Goal: Task Accomplishment & Management: Complete application form

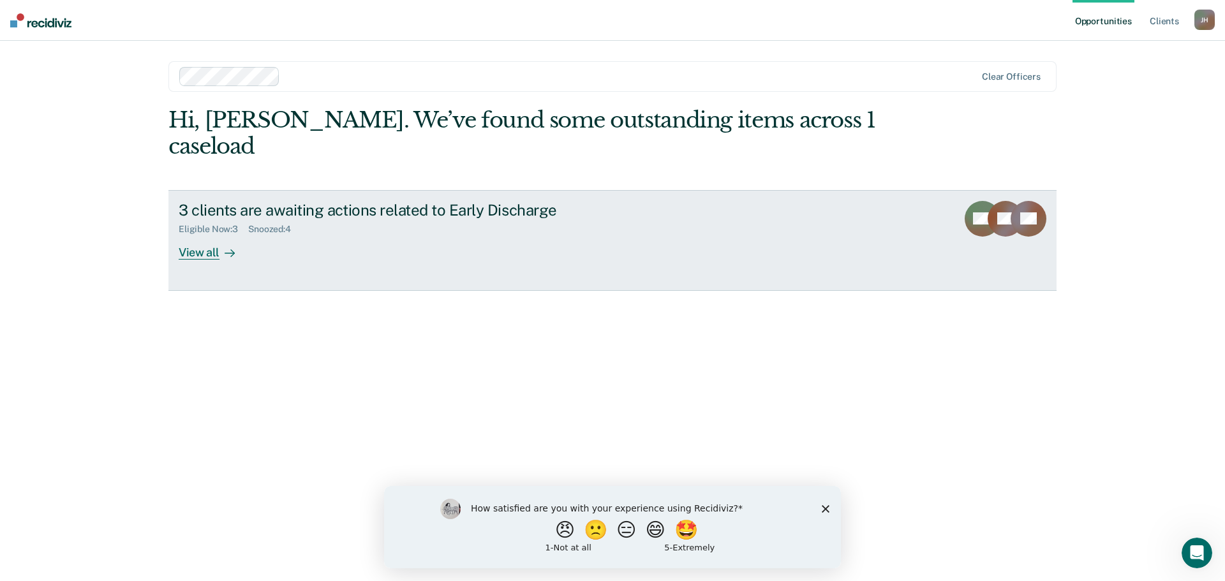
click at [205, 235] on div "View all" at bounding box center [214, 247] width 71 height 25
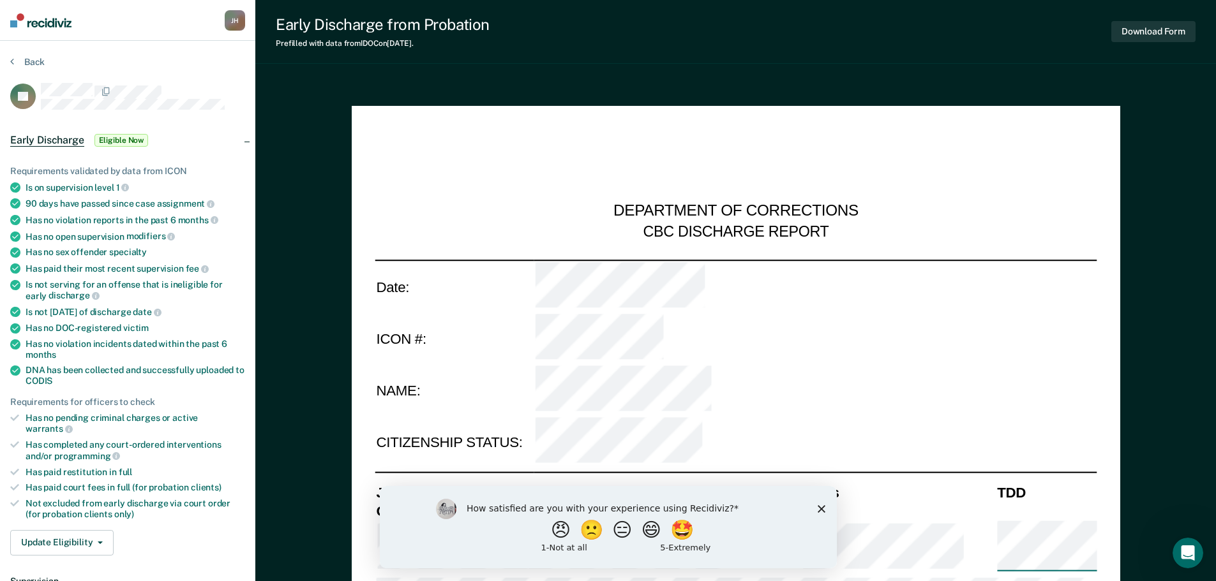
type textarea "x"
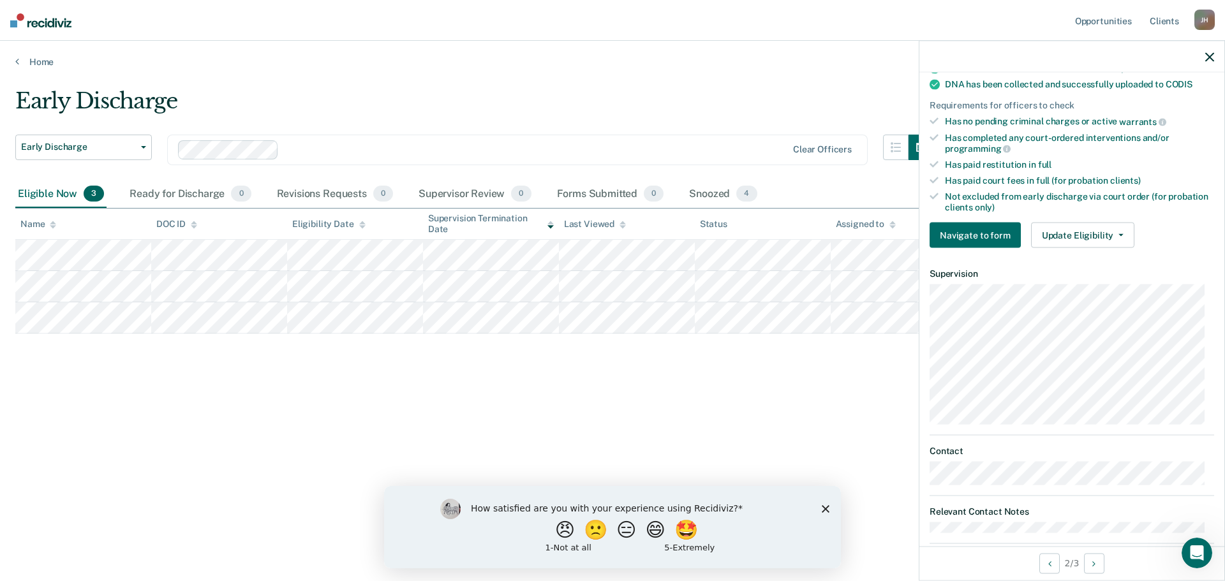
scroll to position [303, 0]
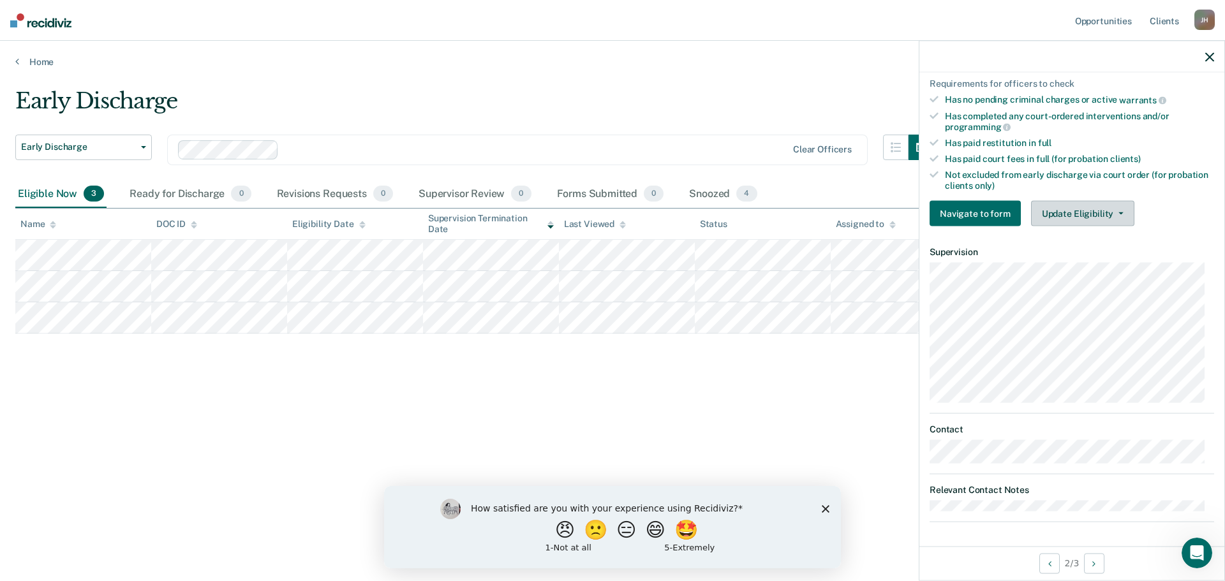
click at [1059, 216] on button "Update Eligibility" at bounding box center [1082, 214] width 103 height 26
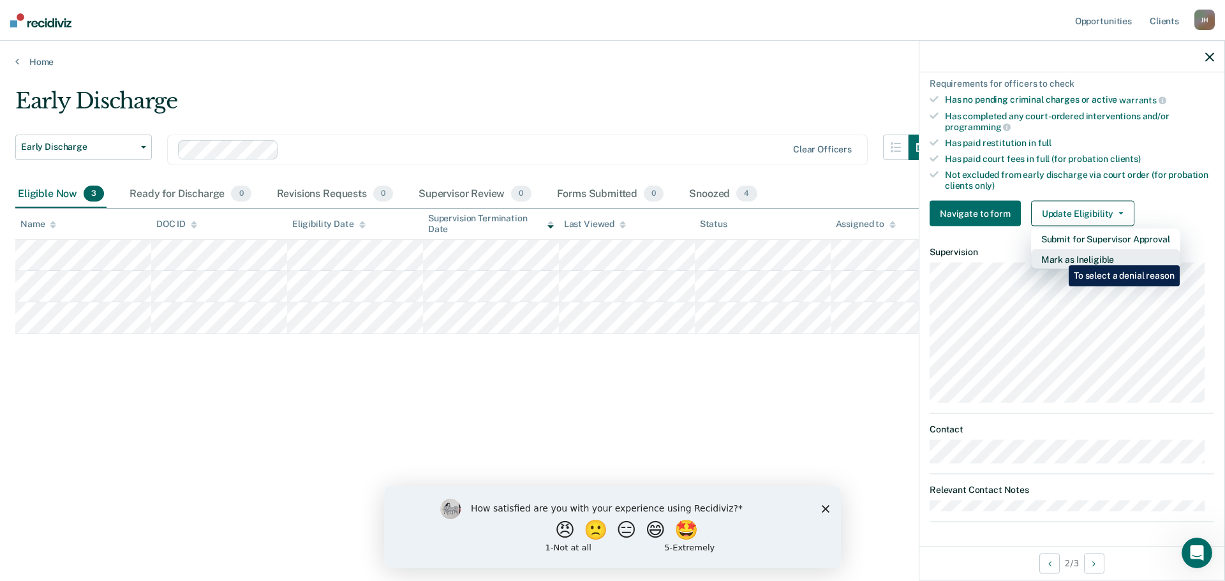
click at [1060, 256] on button "Mark as Ineligible" at bounding box center [1105, 260] width 149 height 20
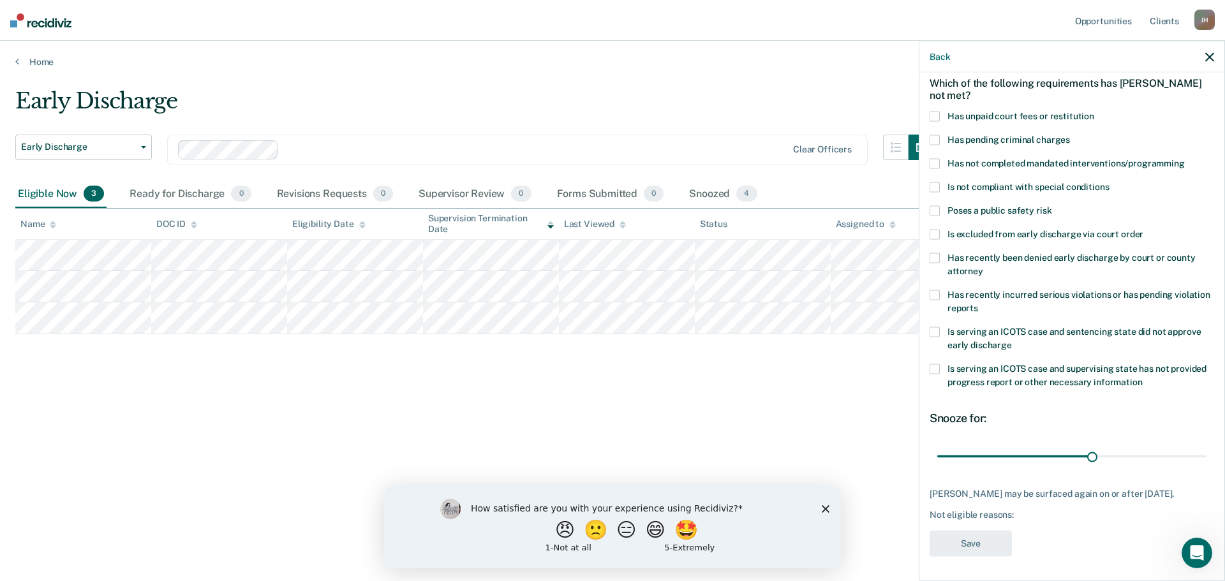
click at [929, 119] on div "BL Which of the following requirements has [PERSON_NAME] not met? Has unpaid co…" at bounding box center [1072, 326] width 305 height 506
click at [933, 116] on span at bounding box center [935, 116] width 10 height 10
click at [1095, 111] on input "Has unpaid court fees or restitution" at bounding box center [1095, 111] width 0 height 0
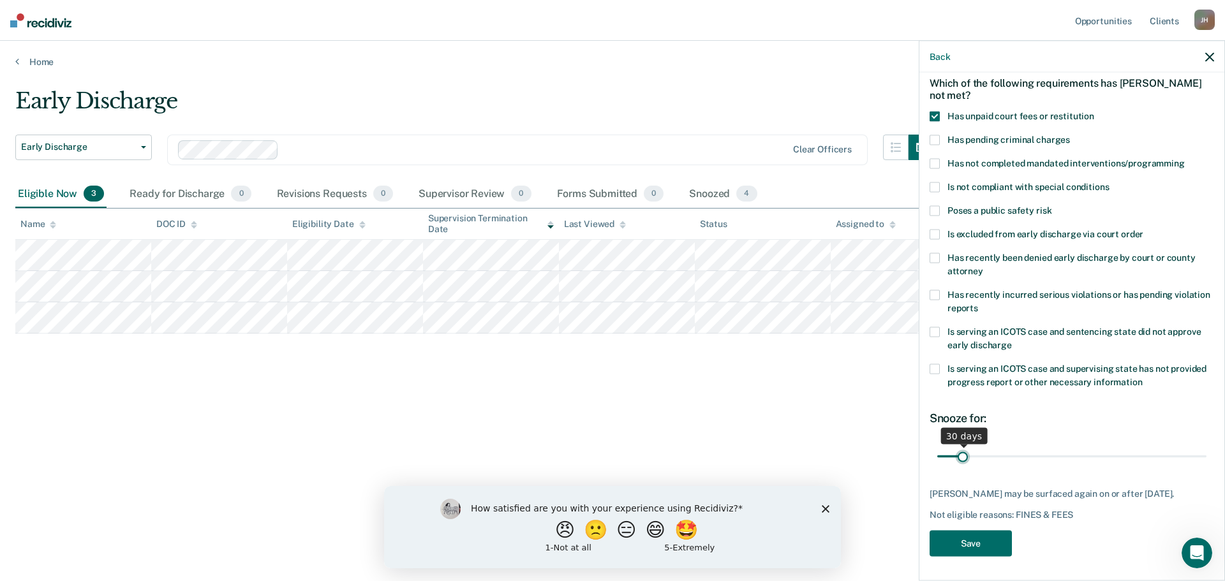
click at [963, 456] on input "range" at bounding box center [1072, 457] width 269 height 22
click at [978, 541] on button "Save" at bounding box center [971, 543] width 82 height 26
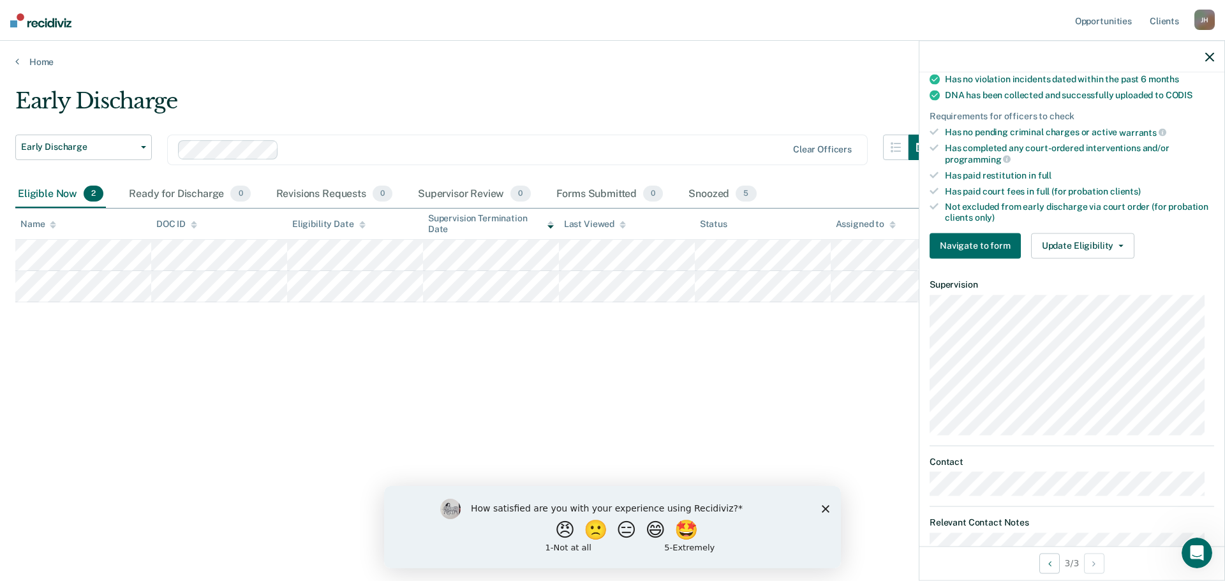
scroll to position [319, 0]
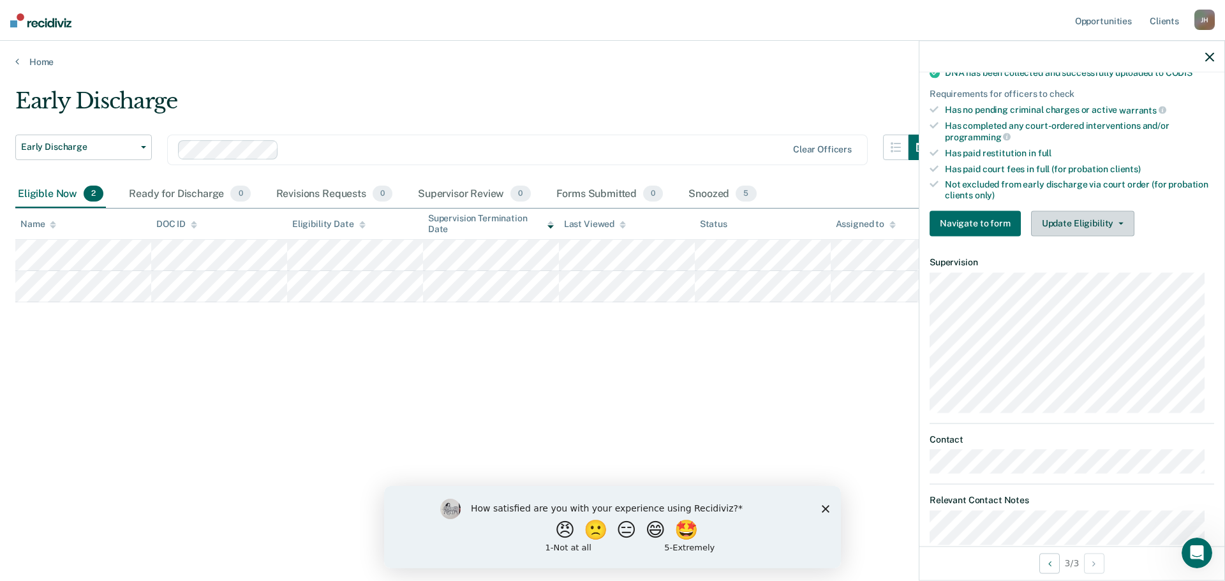
click at [1067, 216] on button "Update Eligibility" at bounding box center [1082, 224] width 103 height 26
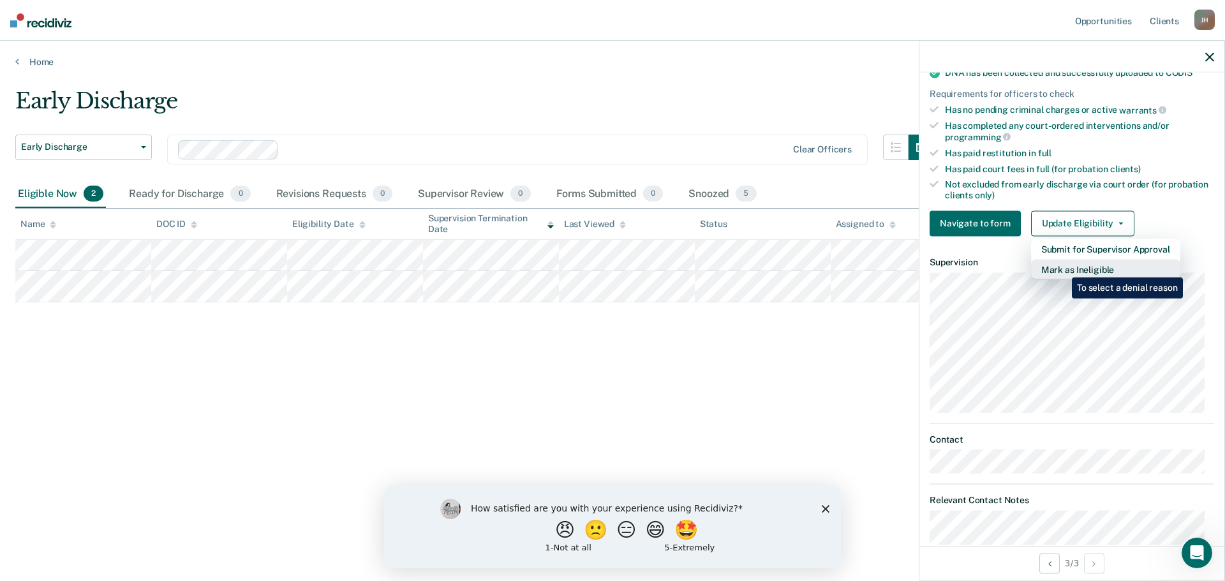
click at [1063, 268] on button "Mark as Ineligible" at bounding box center [1105, 269] width 149 height 20
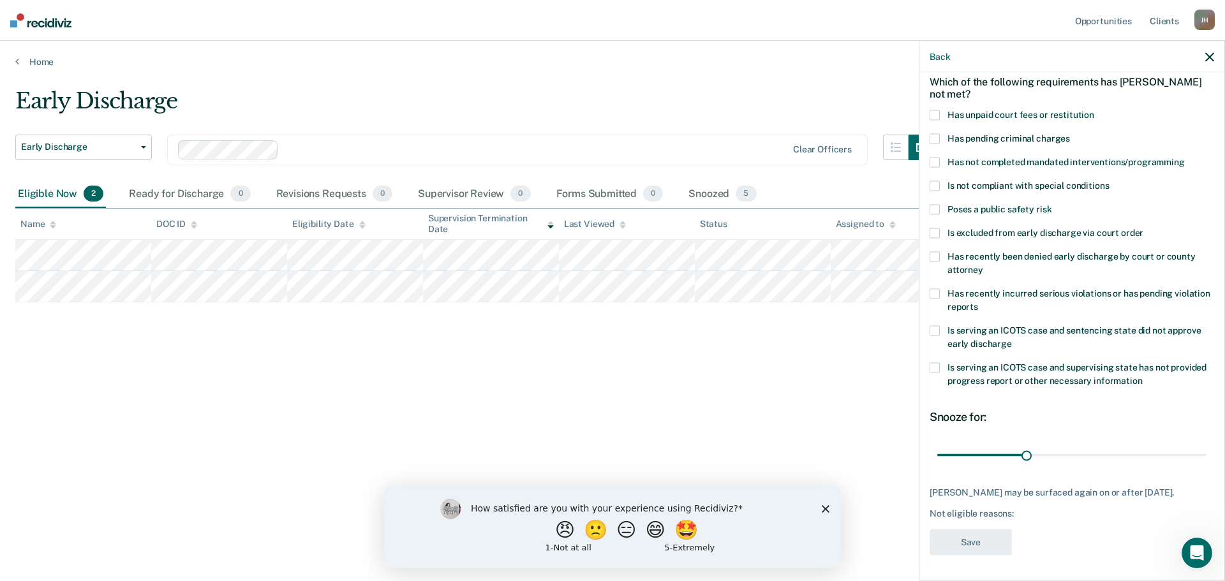
click at [934, 110] on span at bounding box center [935, 115] width 10 height 10
click at [1095, 110] on input "Has unpaid court fees or restitution" at bounding box center [1095, 110] width 0 height 0
drag, startPoint x: 961, startPoint y: 446, endPoint x: 983, endPoint y: 445, distance: 21.7
type input "60"
click at [983, 445] on input "range" at bounding box center [1072, 455] width 269 height 22
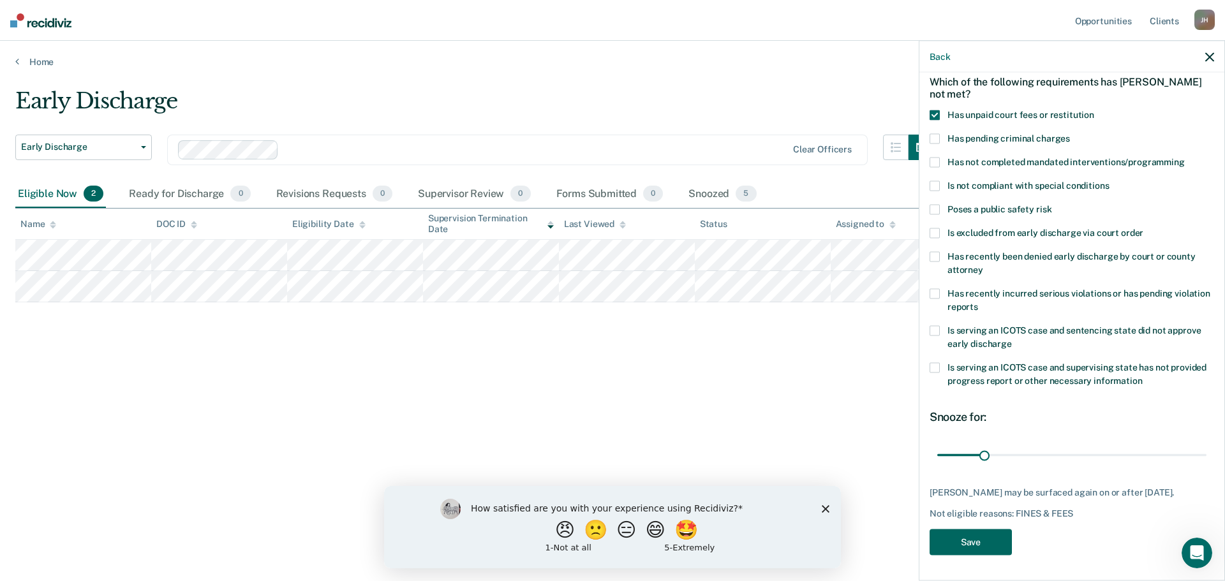
click at [975, 540] on button "Save" at bounding box center [971, 542] width 82 height 26
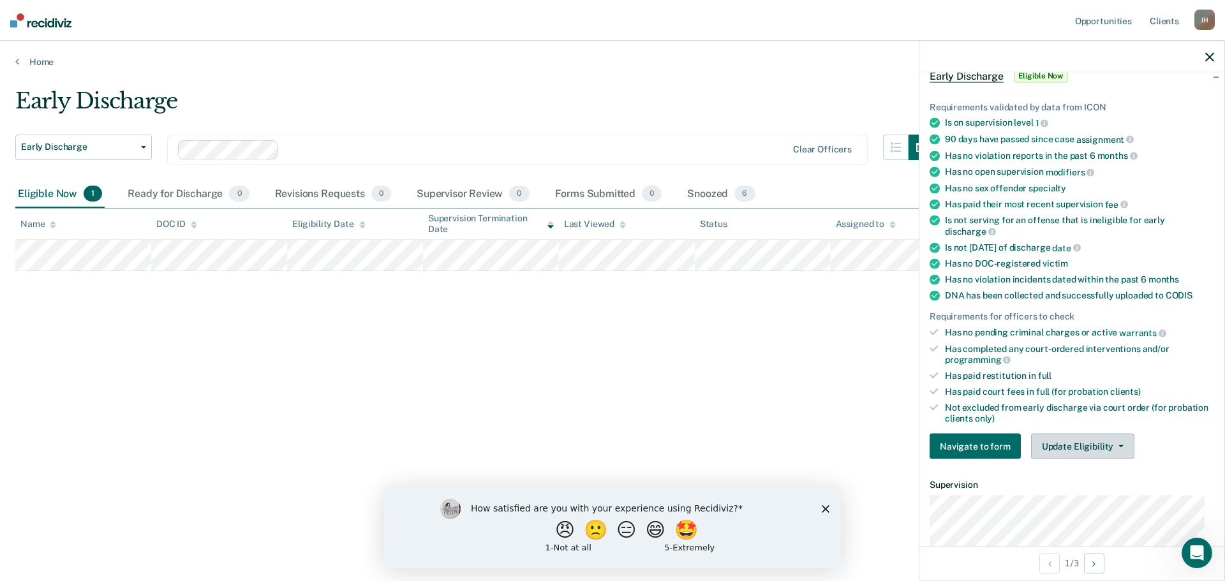
click at [1073, 442] on button "Update Eligibility" at bounding box center [1082, 447] width 103 height 26
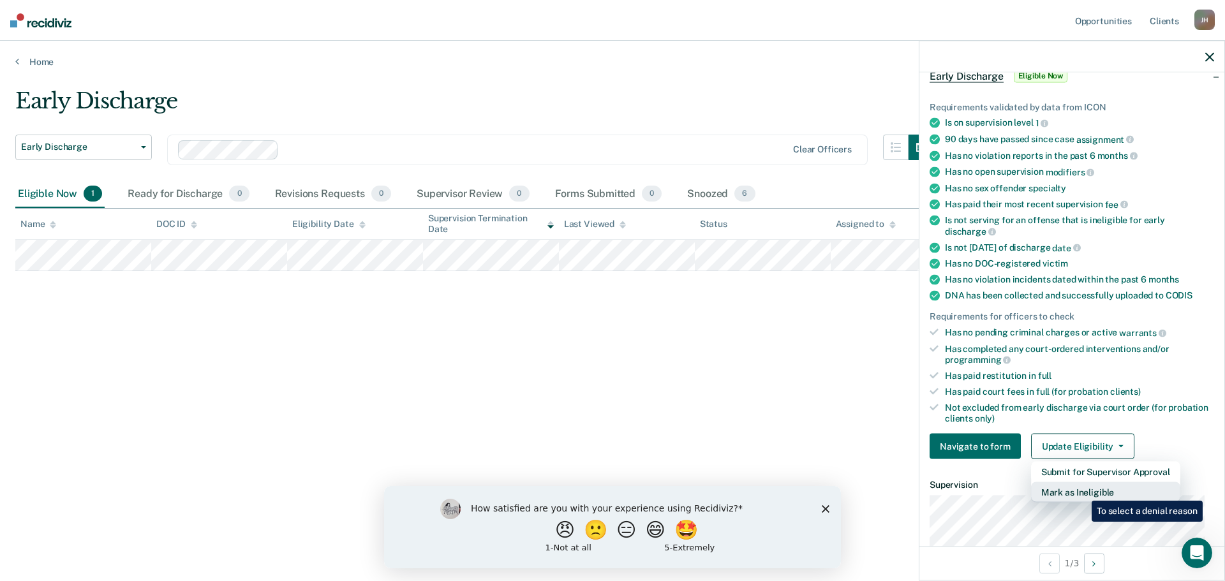
click at [1082, 491] on button "Mark as Ineligible" at bounding box center [1105, 493] width 149 height 20
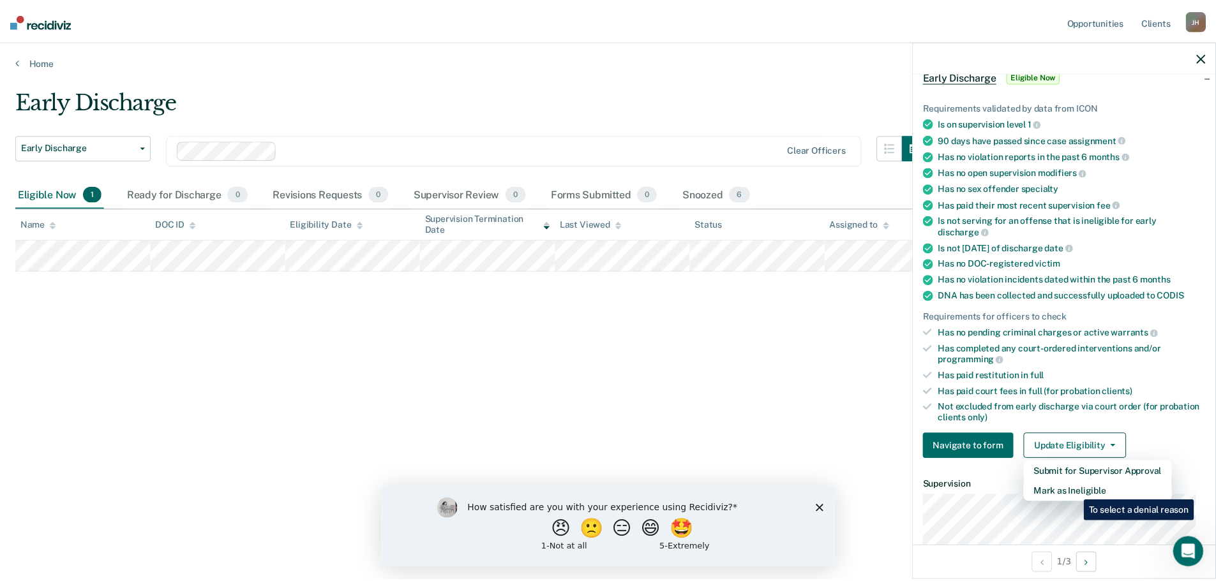
scroll to position [59, 0]
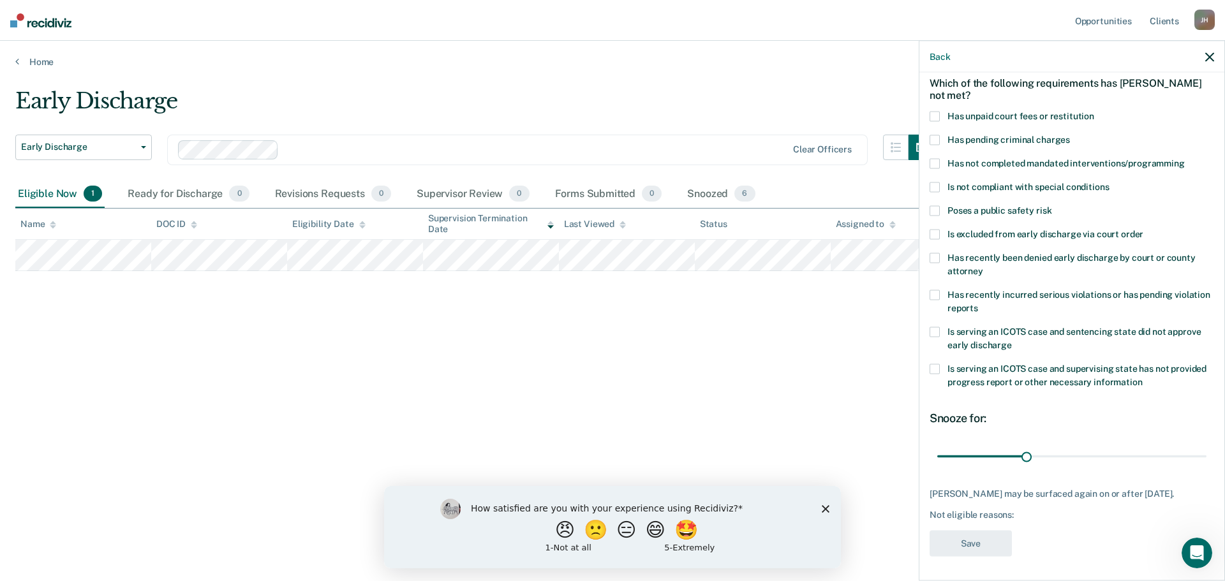
click at [934, 114] on span at bounding box center [935, 116] width 10 height 10
click at [1095, 111] on input "Has unpaid court fees or restitution" at bounding box center [1095, 111] width 0 height 0
drag, startPoint x: 963, startPoint y: 458, endPoint x: 1004, endPoint y: 456, distance: 40.9
type input "90"
click at [1004, 456] on input "range" at bounding box center [1072, 457] width 269 height 22
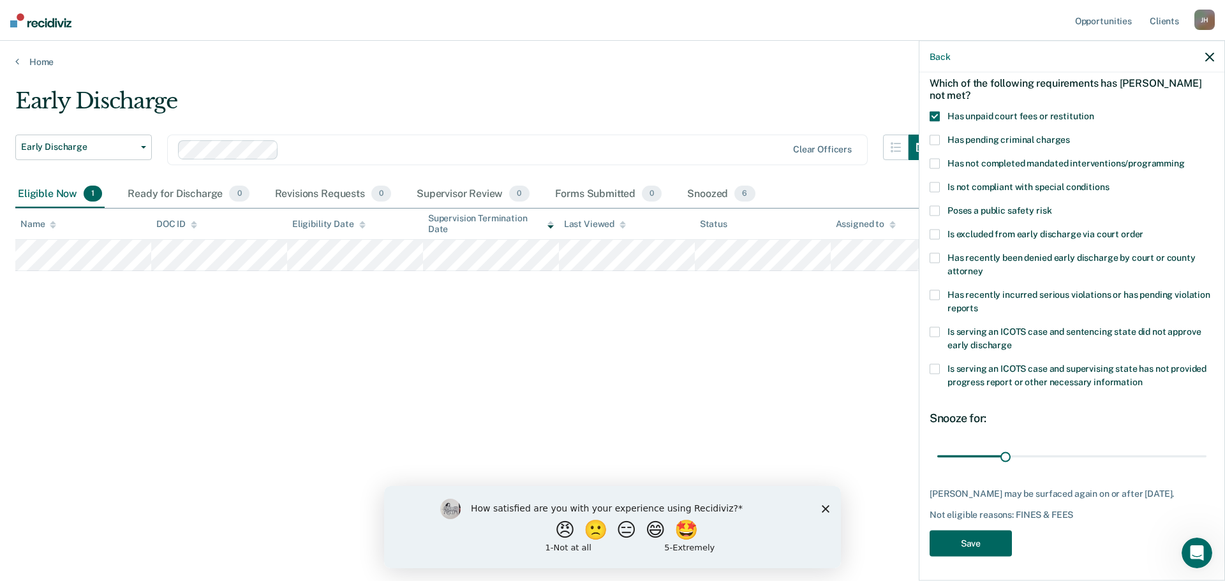
click at [972, 553] on button "Save" at bounding box center [971, 543] width 82 height 26
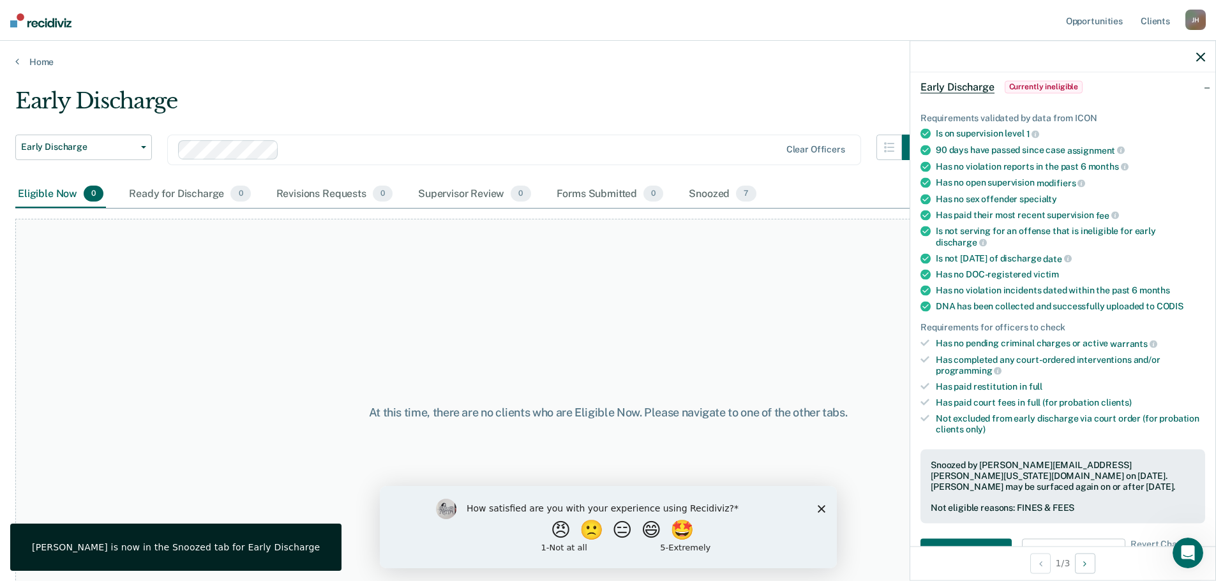
click at [1199, 52] on icon "button" at bounding box center [1200, 56] width 9 height 9
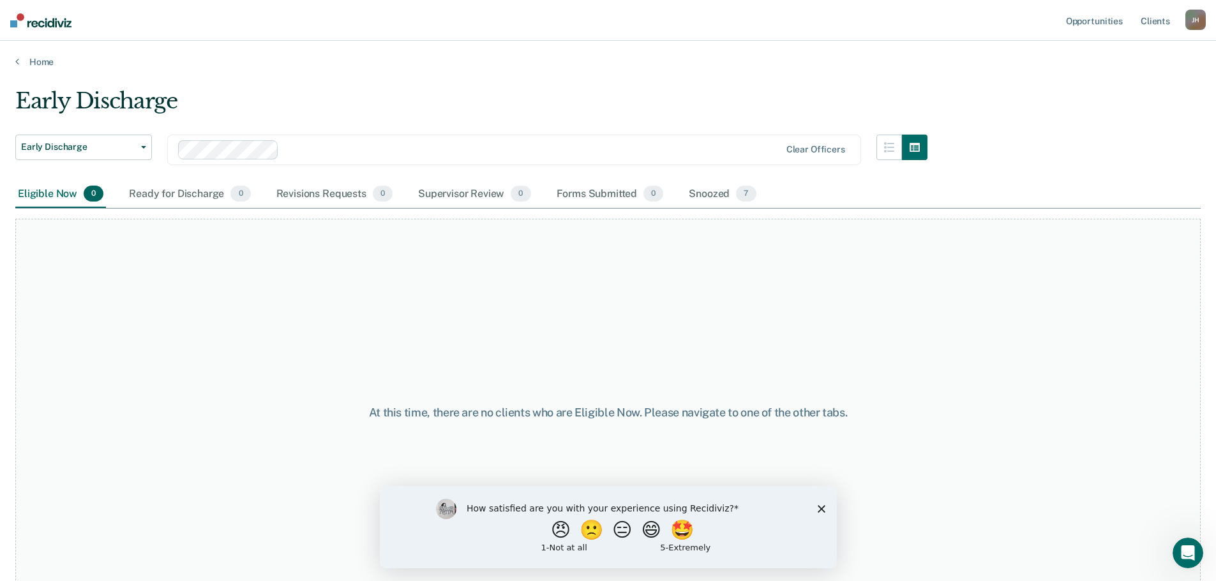
click at [821, 510] on icon "Close survey" at bounding box center [821, 509] width 8 height 8
